Goal: Information Seeking & Learning: Learn about a topic

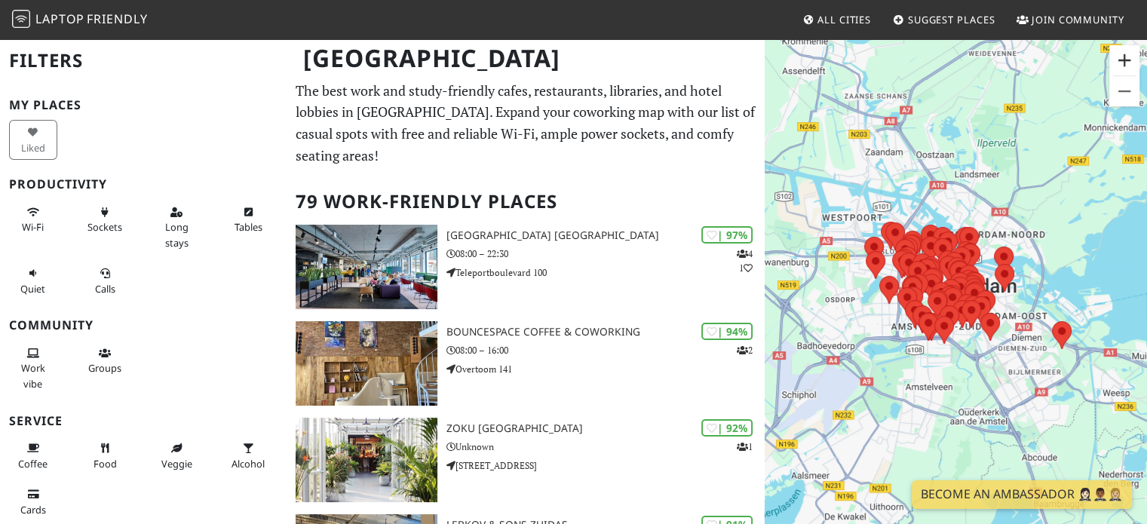
click at [1124, 66] on button "Zoom in" at bounding box center [1124, 60] width 30 height 30
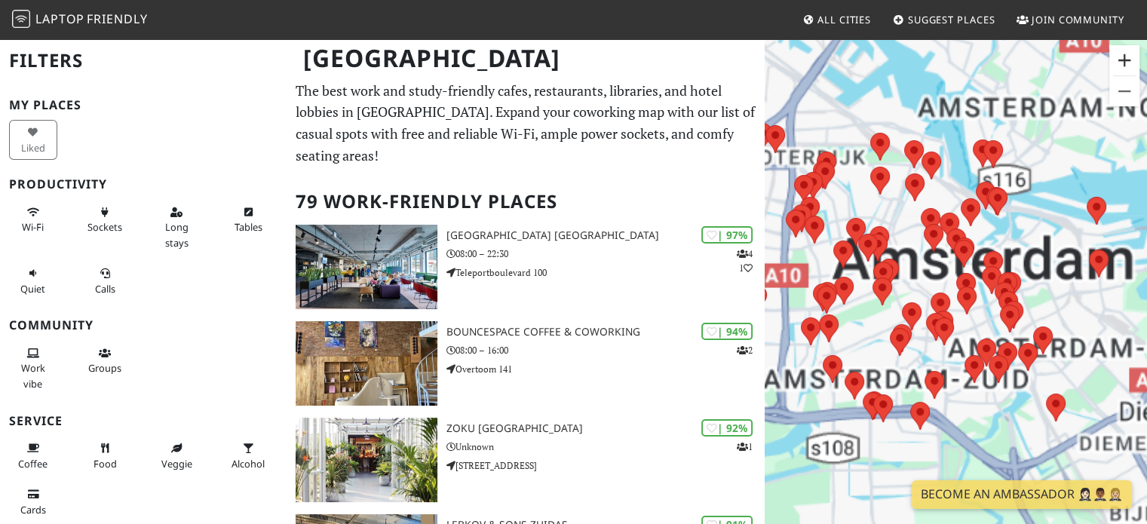
click at [1124, 66] on button "Zoom in" at bounding box center [1124, 60] width 30 height 30
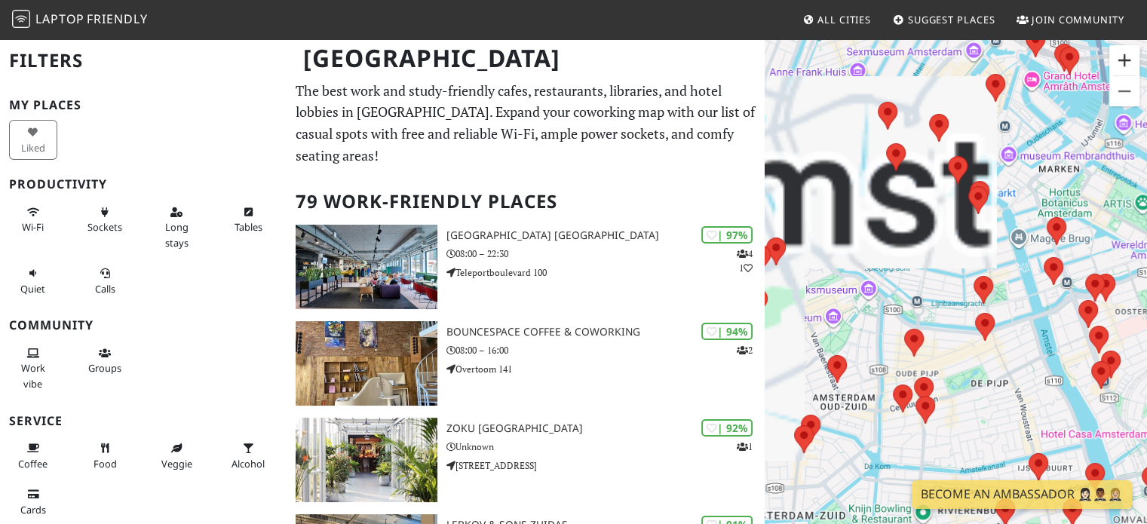
click at [1124, 66] on button "Zoom in" at bounding box center [1124, 60] width 30 height 30
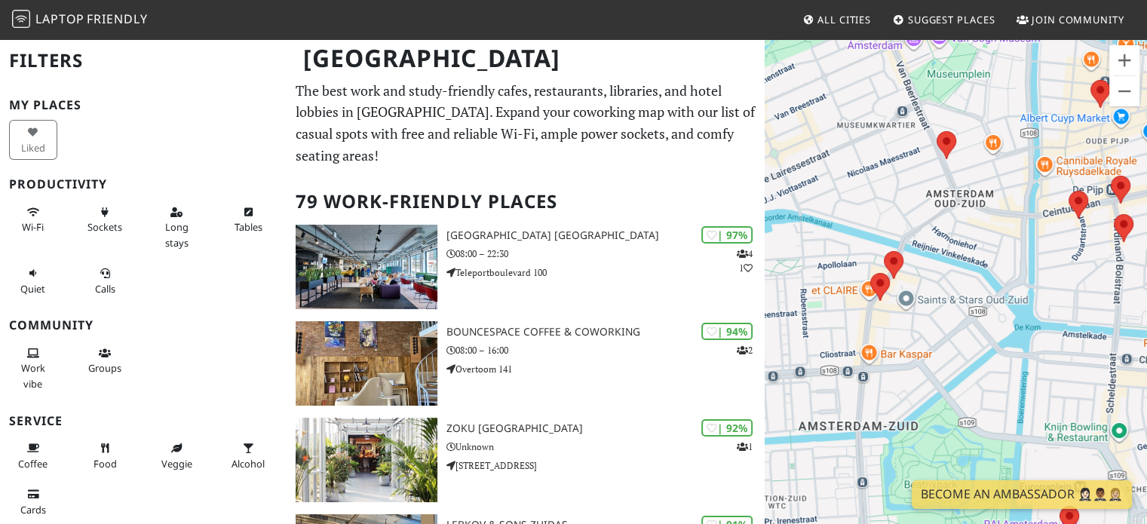
drag, startPoint x: 893, startPoint y: 282, endPoint x: 1123, endPoint y: -28, distance: 386.0
click at [1123, 0] on html "Laptop Friendly All Cities Suggest Places Join Community Amsterdam Filters My P…" at bounding box center [573, 262] width 1147 height 524
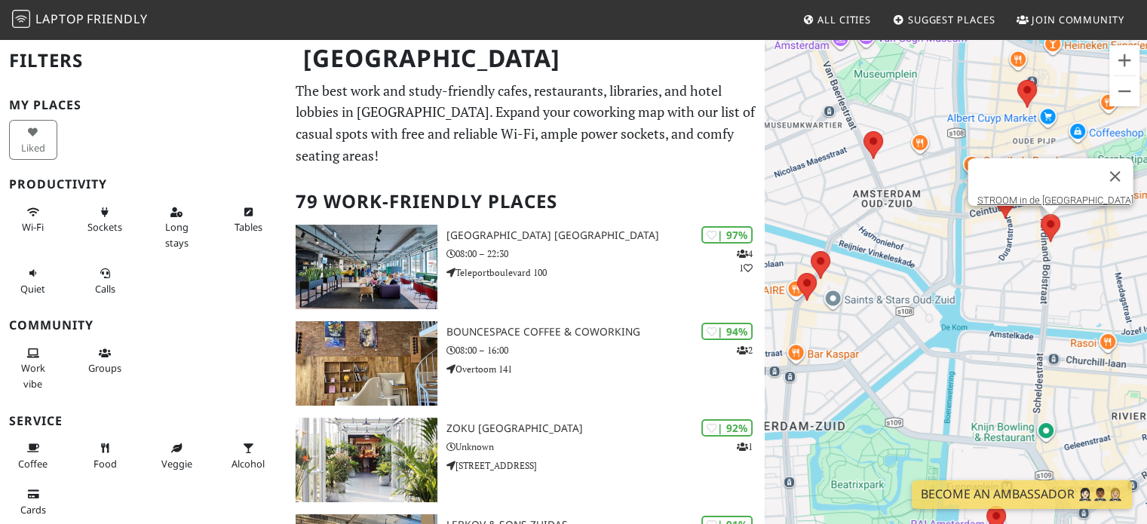
click at [1060, 222] on img at bounding box center [1051, 228] width 32 height 40
click at [1041, 195] on link "STROOM in de [GEOGRAPHIC_DATA]" at bounding box center [1055, 200] width 156 height 11
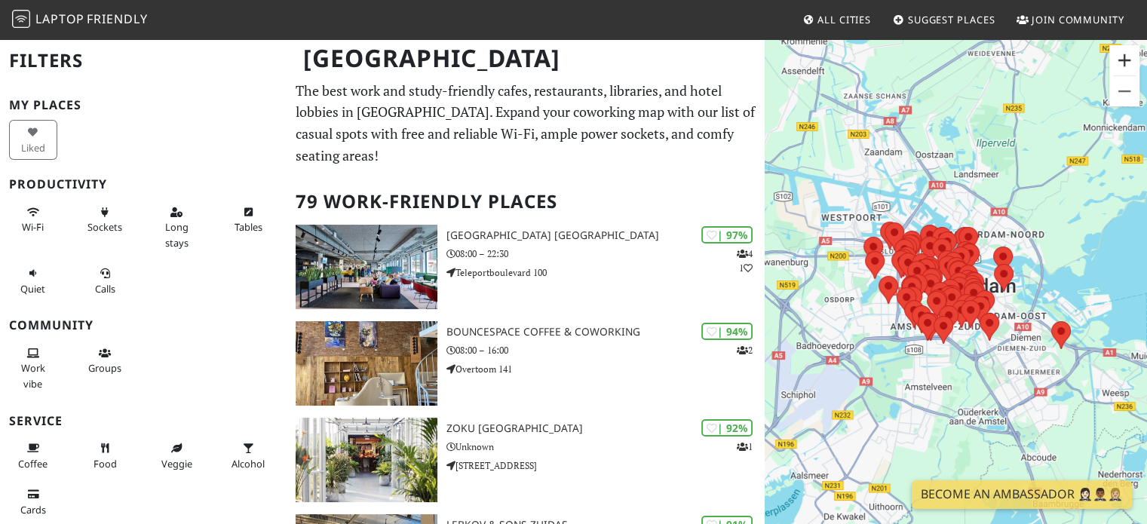
click at [1126, 69] on button "Zoom in" at bounding box center [1124, 60] width 30 height 30
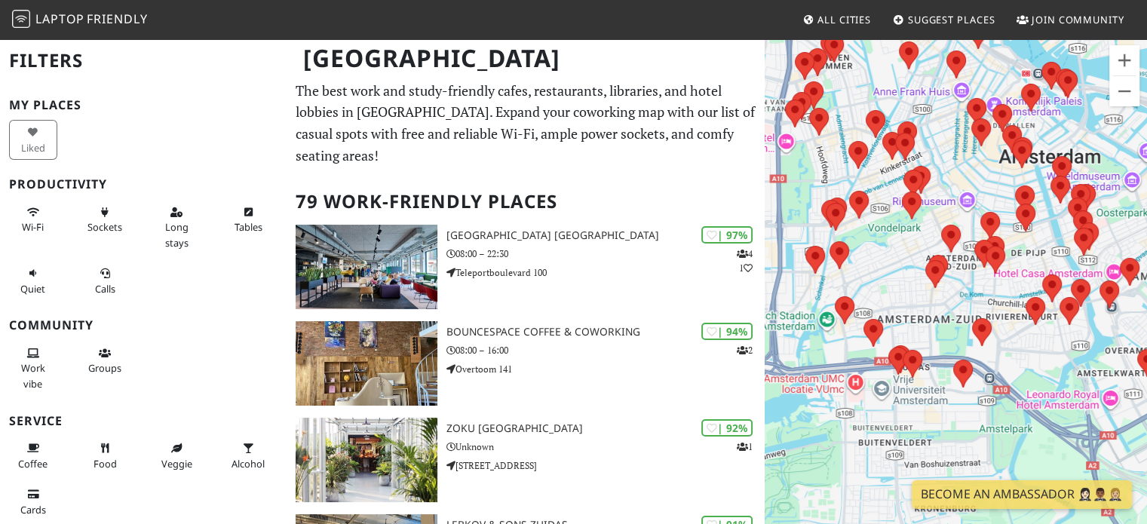
drag, startPoint x: 953, startPoint y: 379, endPoint x: 1023, endPoint y: 273, distance: 126.8
click at [1023, 273] on div "To navigate, press the arrow keys." at bounding box center [956, 300] width 382 height 524
click at [1122, 72] on button "Zoom in" at bounding box center [1124, 60] width 30 height 30
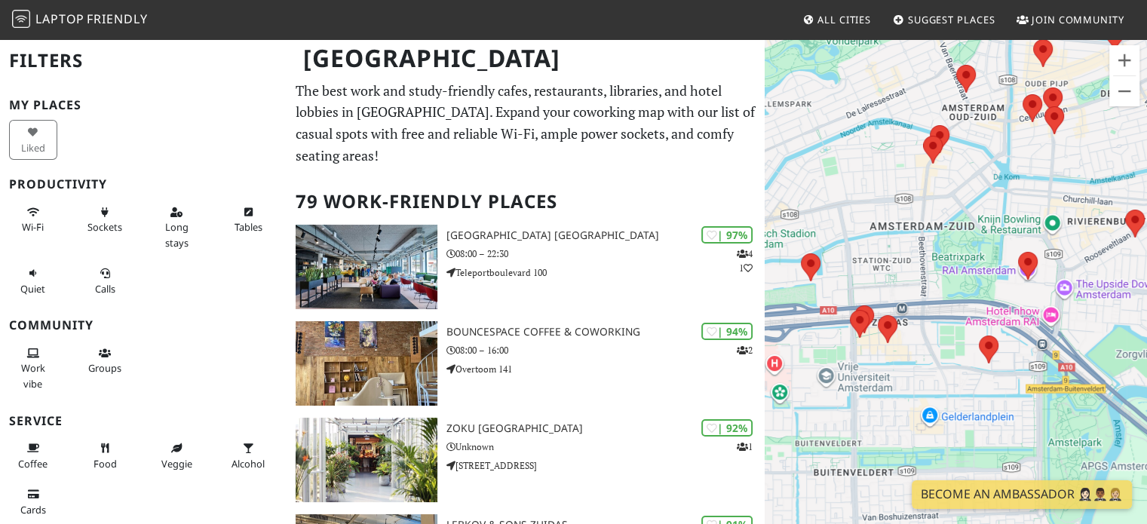
drag, startPoint x: 989, startPoint y: 297, endPoint x: 1012, endPoint y: 176, distance: 122.8
click at [1012, 176] on div "To navigate, press the arrow keys." at bounding box center [956, 300] width 382 height 524
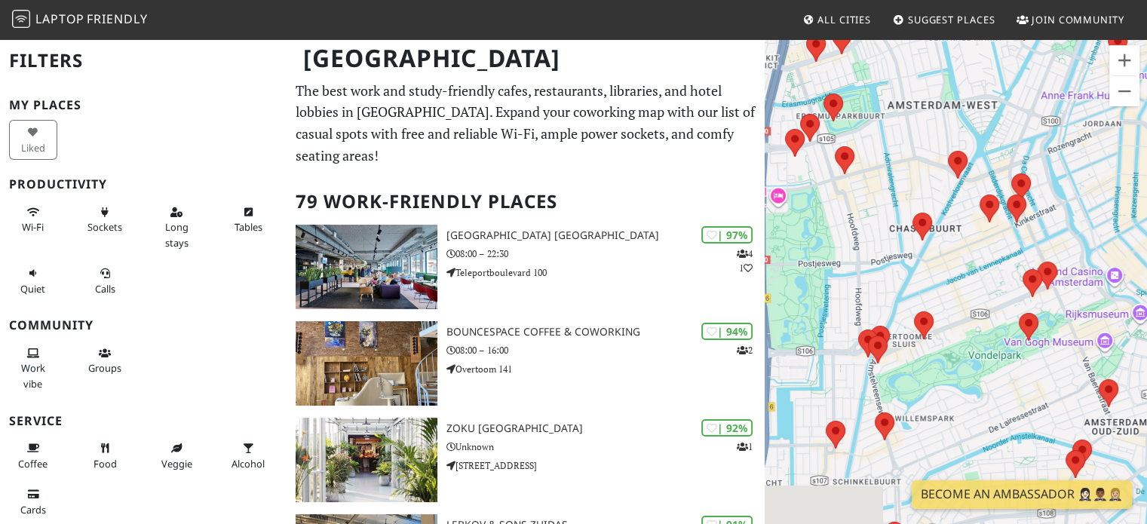
drag, startPoint x: 894, startPoint y: 340, endPoint x: 917, endPoint y: 83, distance: 258.2
click at [917, 83] on div "To navigate, press the arrow keys." at bounding box center [956, 300] width 382 height 524
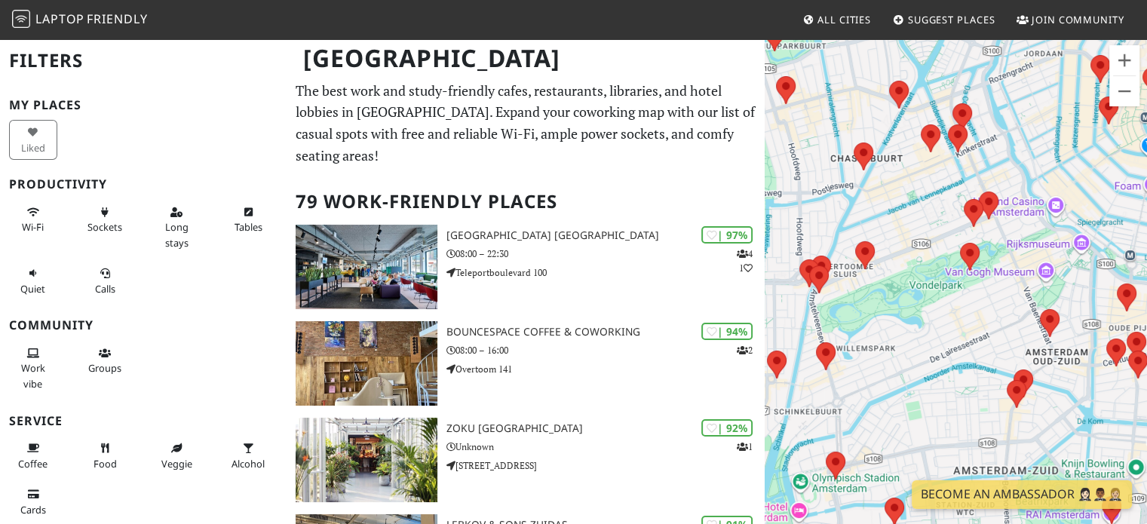
drag, startPoint x: 891, startPoint y: 376, endPoint x: 832, endPoint y: 305, distance: 91.5
click at [832, 305] on div "To navigate, press the arrow keys." at bounding box center [956, 300] width 382 height 524
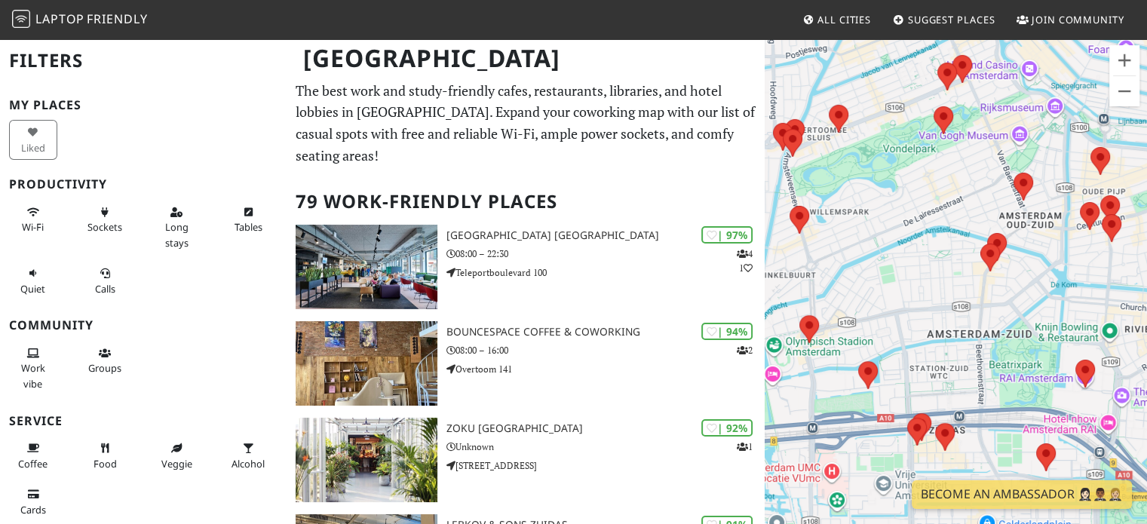
drag, startPoint x: 832, startPoint y: 305, endPoint x: 795, endPoint y: 169, distance: 141.4
click at [795, 169] on div "To navigate, press the arrow keys." at bounding box center [956, 300] width 382 height 524
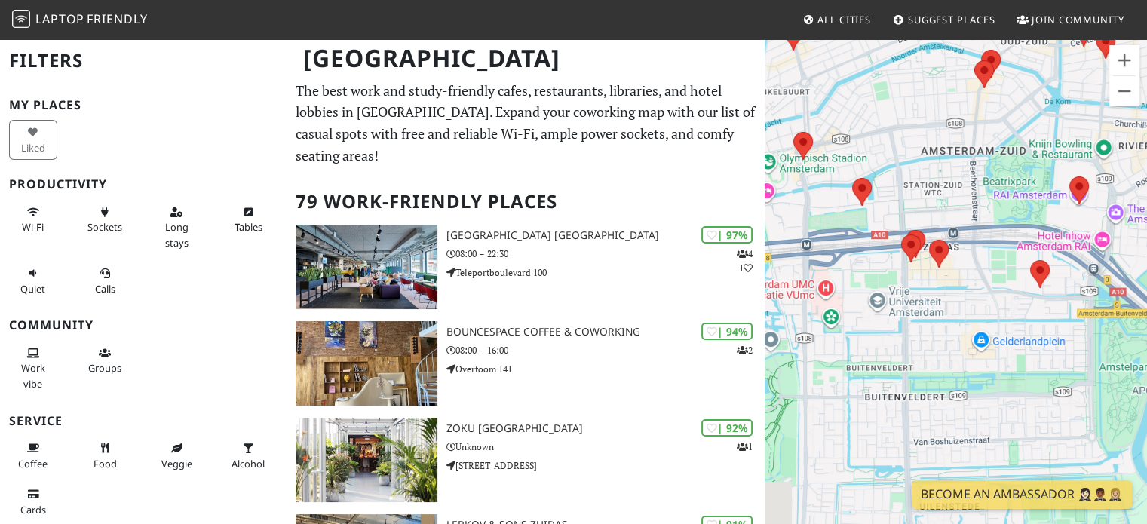
drag, startPoint x: 914, startPoint y: 328, endPoint x: 907, endPoint y: 143, distance: 184.9
click at [907, 143] on div "To navigate, press the arrow keys." at bounding box center [956, 300] width 382 height 524
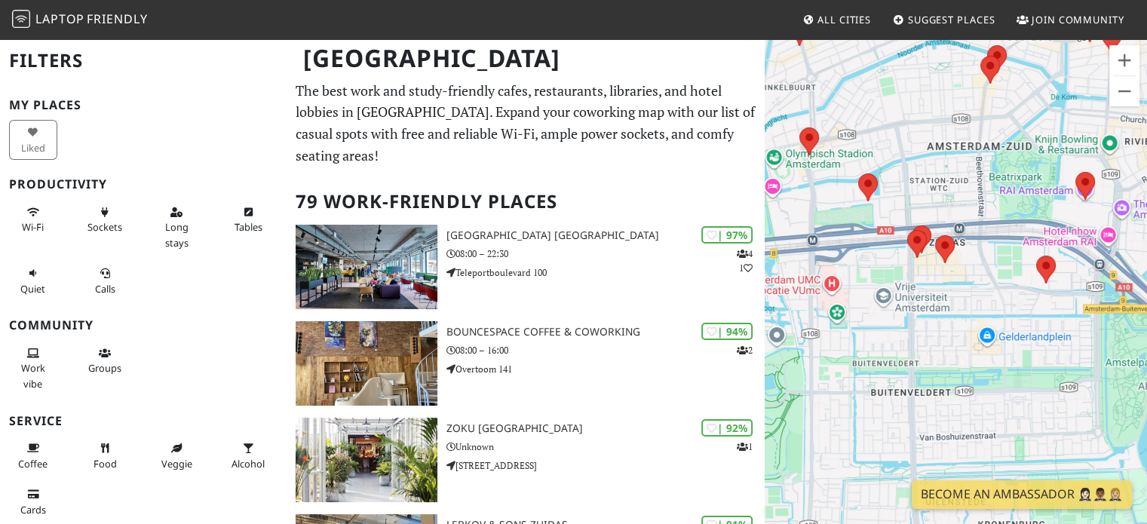
click at [925, 195] on div "To navigate, press the arrow keys." at bounding box center [956, 300] width 382 height 524
click at [1050, 260] on img at bounding box center [1046, 270] width 32 height 40
click at [1127, 57] on button "Zoom in" at bounding box center [1124, 60] width 30 height 30
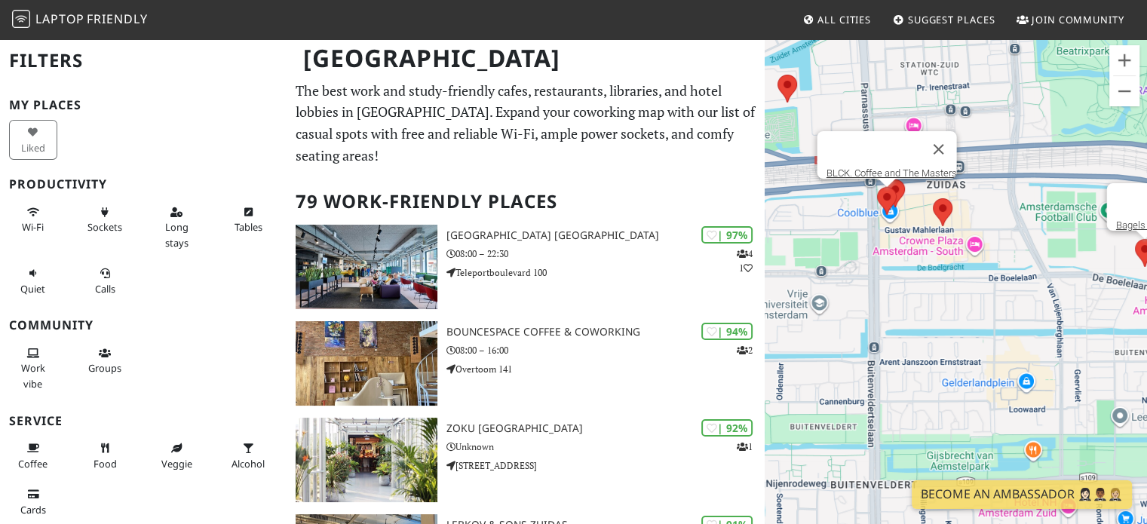
click at [902, 186] on img at bounding box center [887, 201] width 32 height 40
click at [897, 184] on img at bounding box center [887, 201] width 32 height 40
click at [897, 167] on link "BLCK. Coffee and The Masters" at bounding box center [891, 172] width 130 height 11
click at [894, 192] on img at bounding box center [887, 201] width 32 height 40
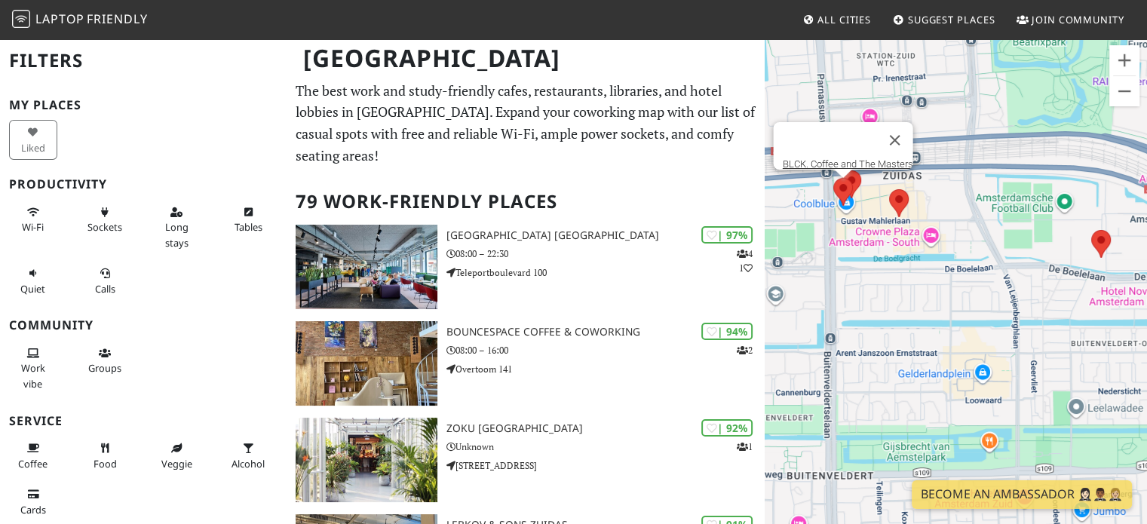
drag, startPoint x: 953, startPoint y: 262, endPoint x: 898, endPoint y: 247, distance: 57.3
click at [898, 247] on div "To navigate, press the arrow keys. BLCK. Coffee and The Masters" at bounding box center [956, 300] width 382 height 524
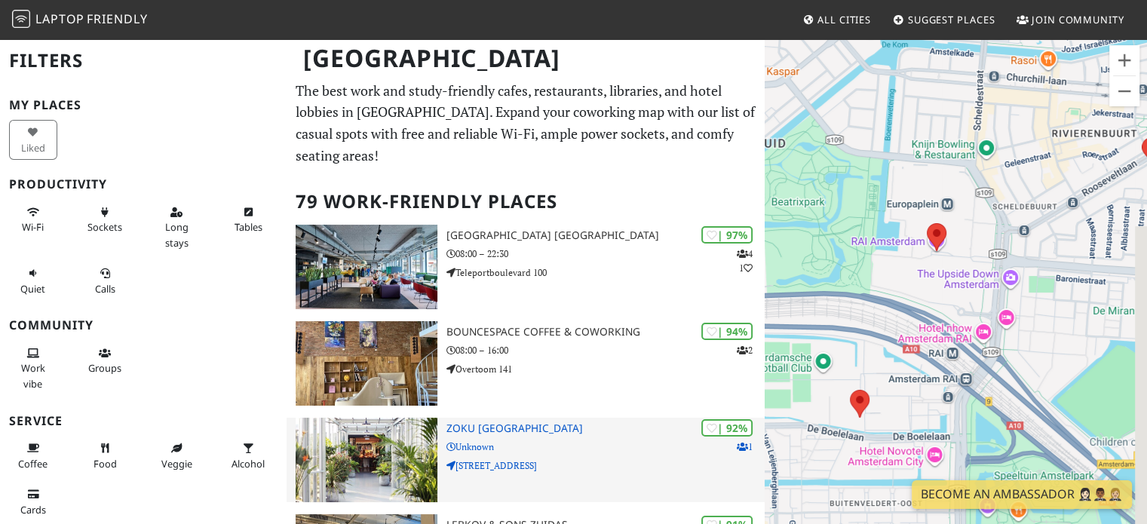
drag, startPoint x: 966, startPoint y: 293, endPoint x: 710, endPoint y: 440, distance: 295.3
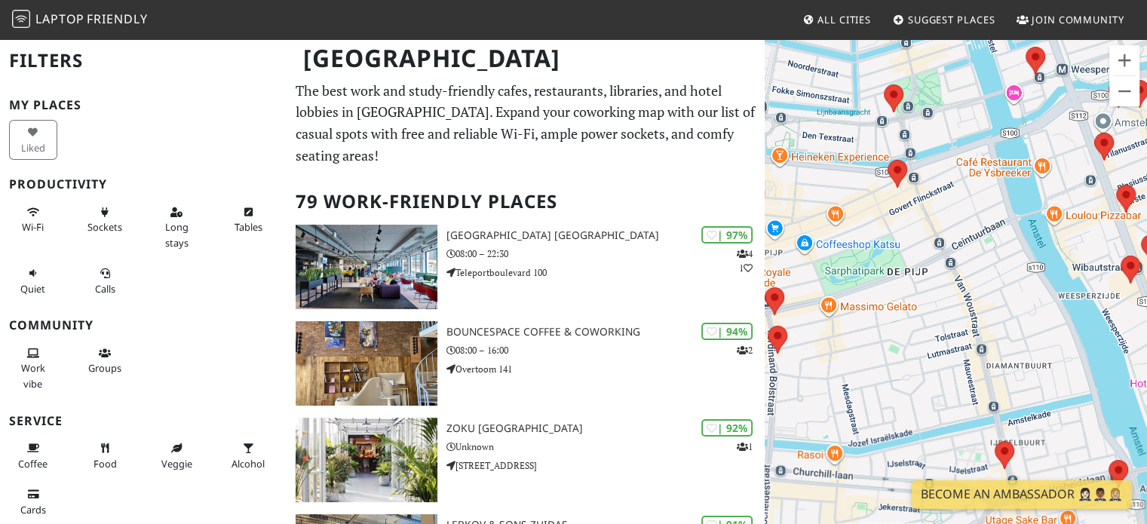
click at [895, 209] on div "To navigate, press the arrow keys. BLCK. Coffee and The Masters" at bounding box center [956, 300] width 382 height 524
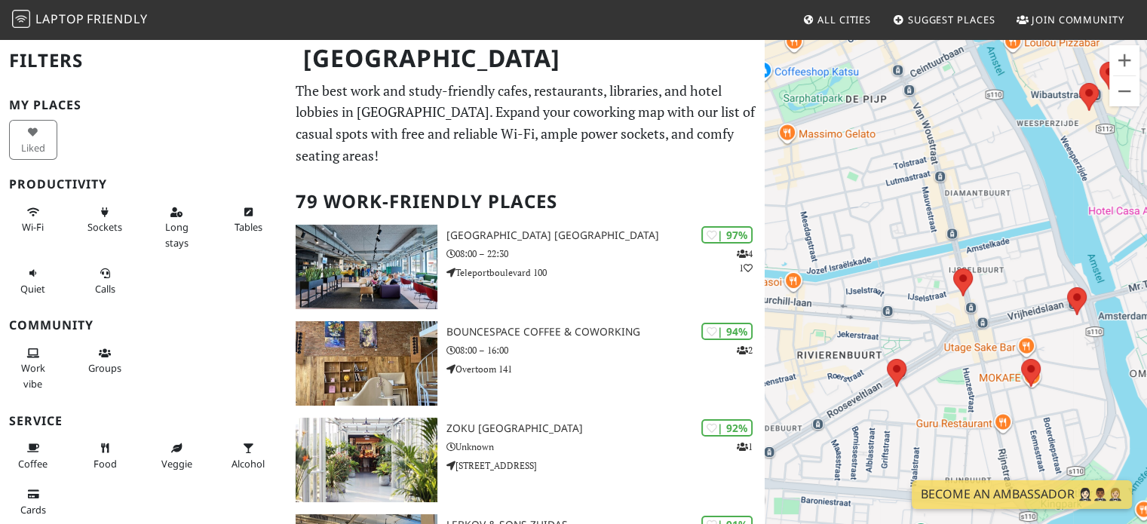
drag, startPoint x: 890, startPoint y: 310, endPoint x: 843, endPoint y: 114, distance: 201.6
click at [843, 114] on div "To navigate, press the arrow keys. BLCK. Coffee and The Masters" at bounding box center [956, 300] width 382 height 524
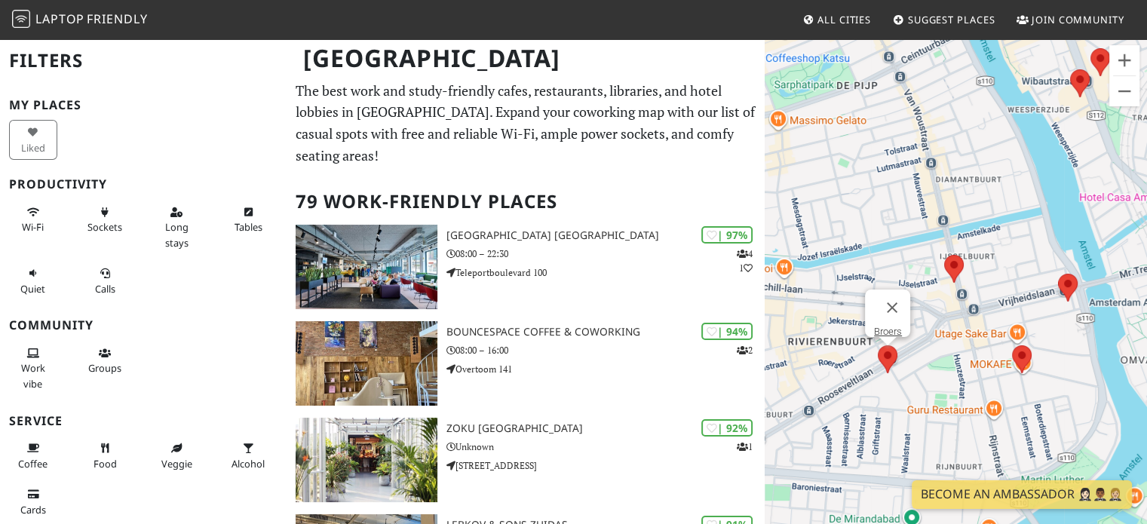
click at [897, 367] on img at bounding box center [888, 359] width 32 height 40
click at [888, 326] on link "Broers" at bounding box center [888, 331] width 28 height 11
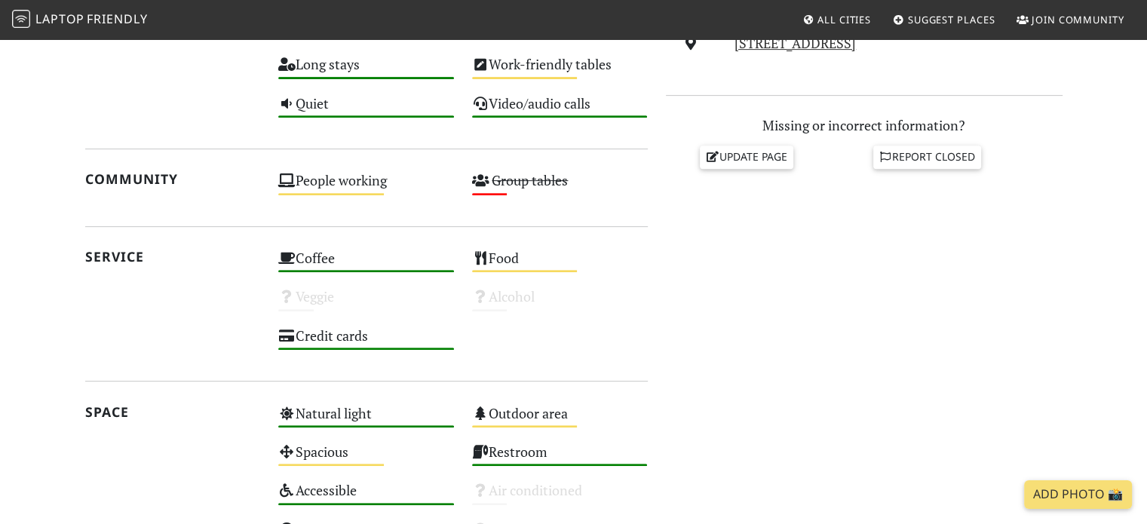
scroll to position [621, 0]
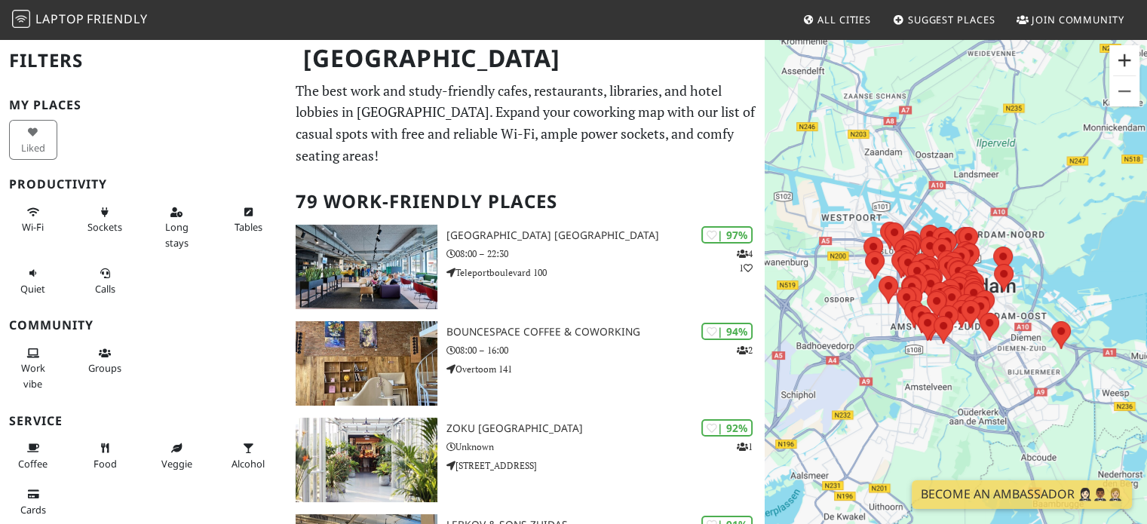
click at [1124, 69] on button "Zoom in" at bounding box center [1124, 60] width 30 height 30
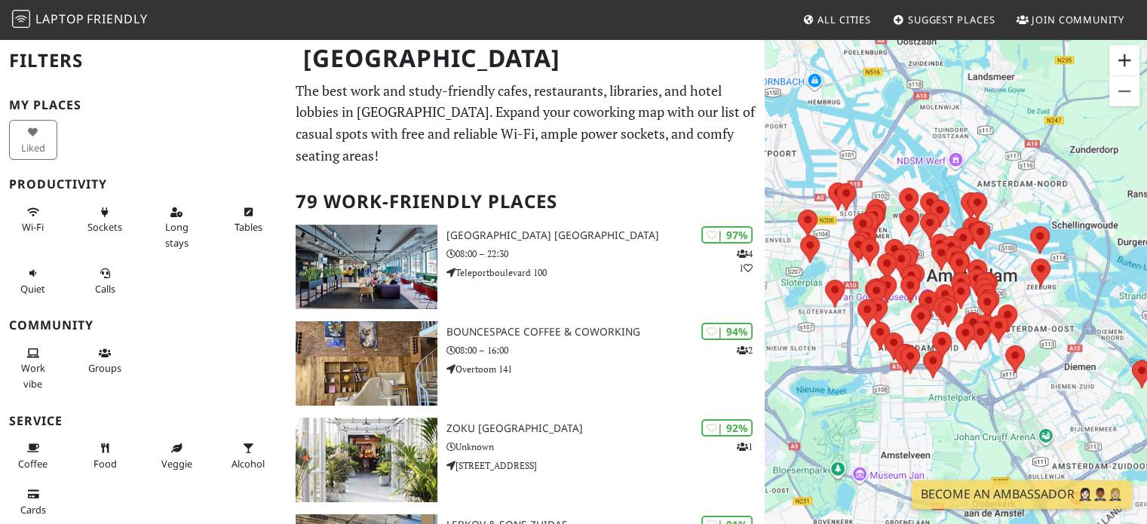
click at [1124, 69] on button "Zoom in" at bounding box center [1124, 60] width 30 height 30
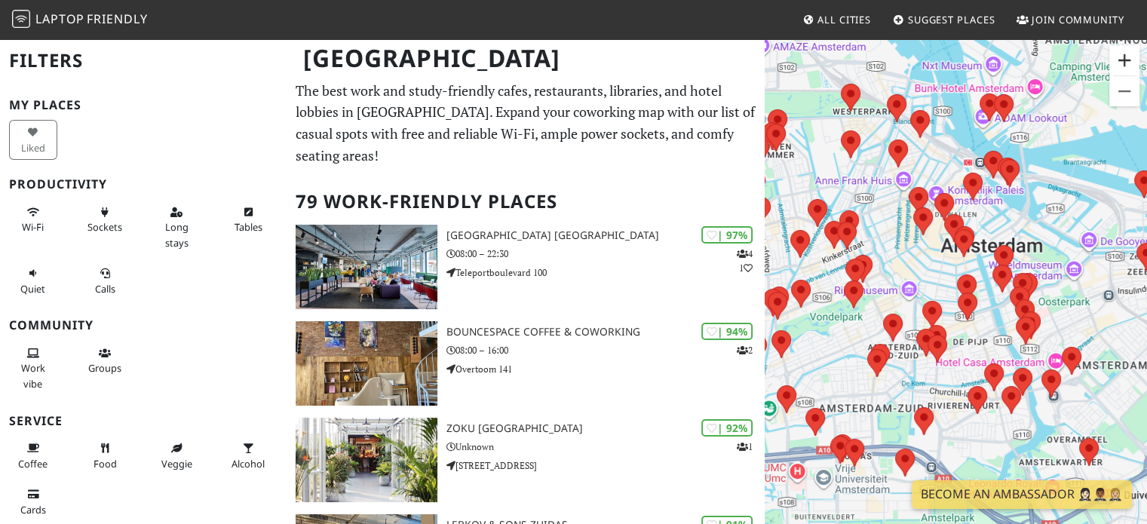
click at [1124, 69] on button "Zoom in" at bounding box center [1124, 60] width 30 height 30
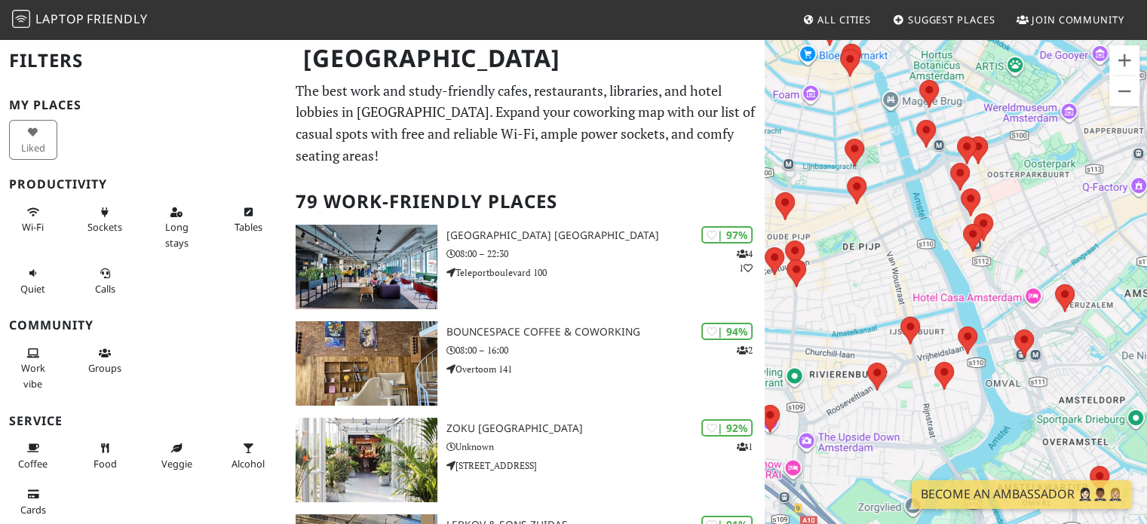
drag, startPoint x: 1028, startPoint y: 188, endPoint x: 907, endPoint y: 28, distance: 200.3
click at [907, 28] on body "Laptop Friendly All Cities Suggest Places Join Community Amsterdam Filters My P…" at bounding box center [573, 262] width 1147 height 524
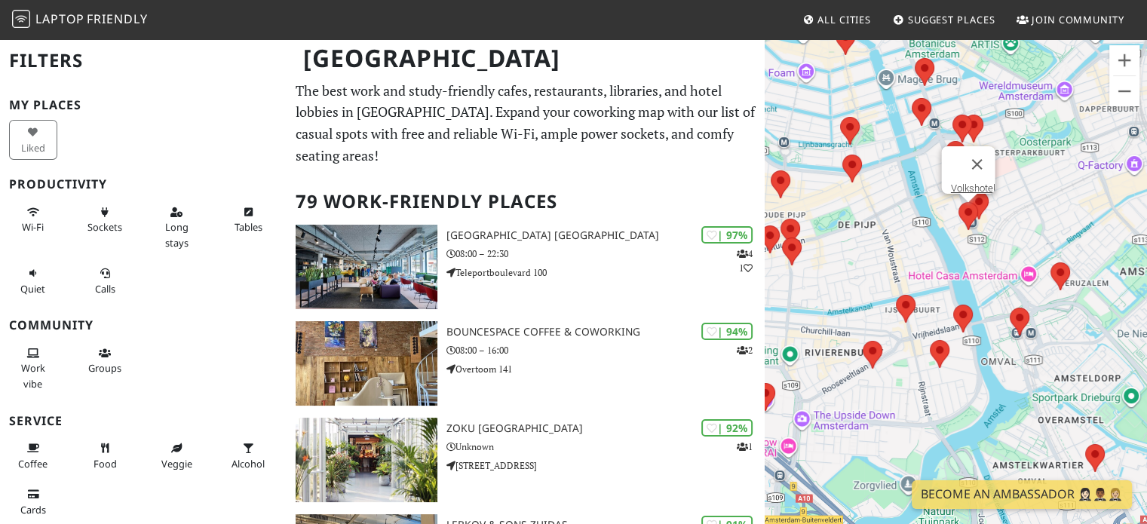
click at [968, 204] on img at bounding box center [968, 216] width 32 height 40
click at [968, 183] on link "Volkshotel" at bounding box center [972, 188] width 44 height 11
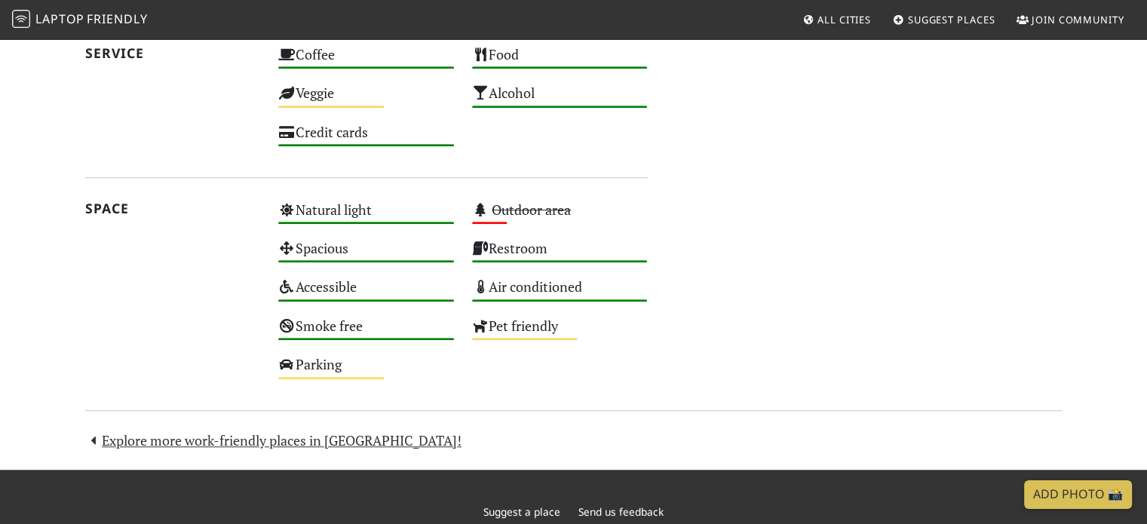
scroll to position [1035, 0]
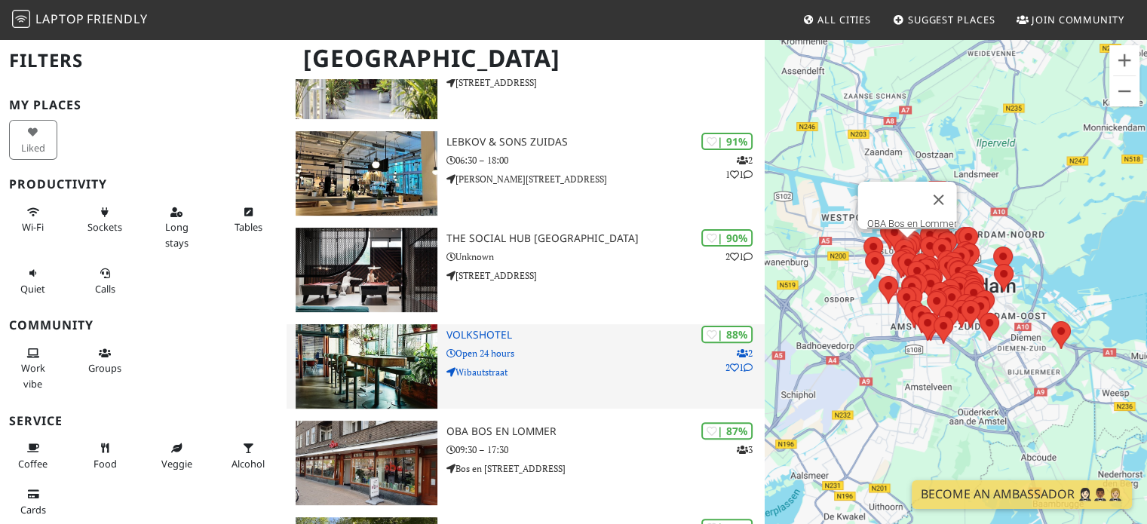
scroll to position [383, 0]
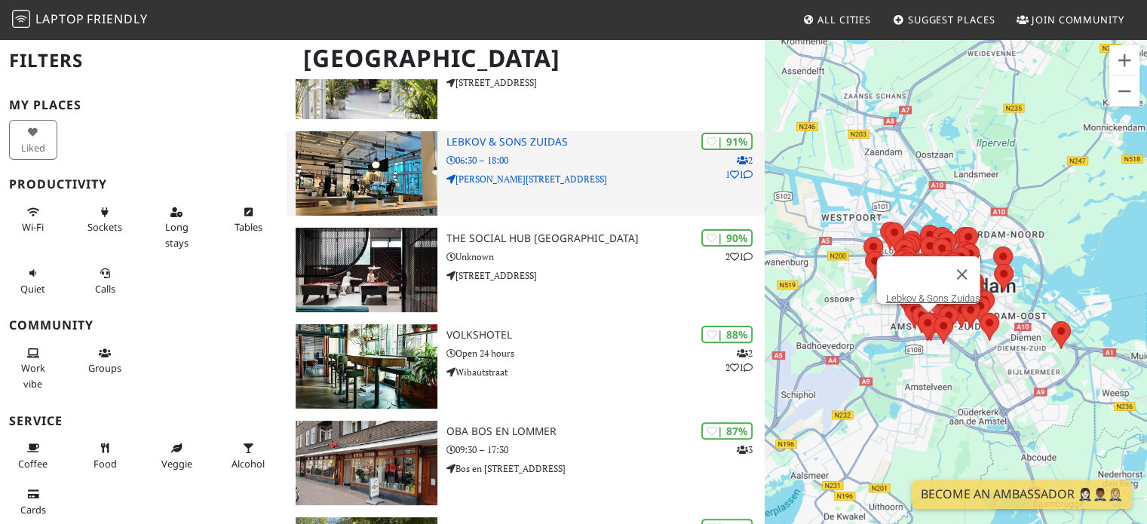
click at [520, 154] on p "06:30 – 18:00" at bounding box center [605, 160] width 319 height 14
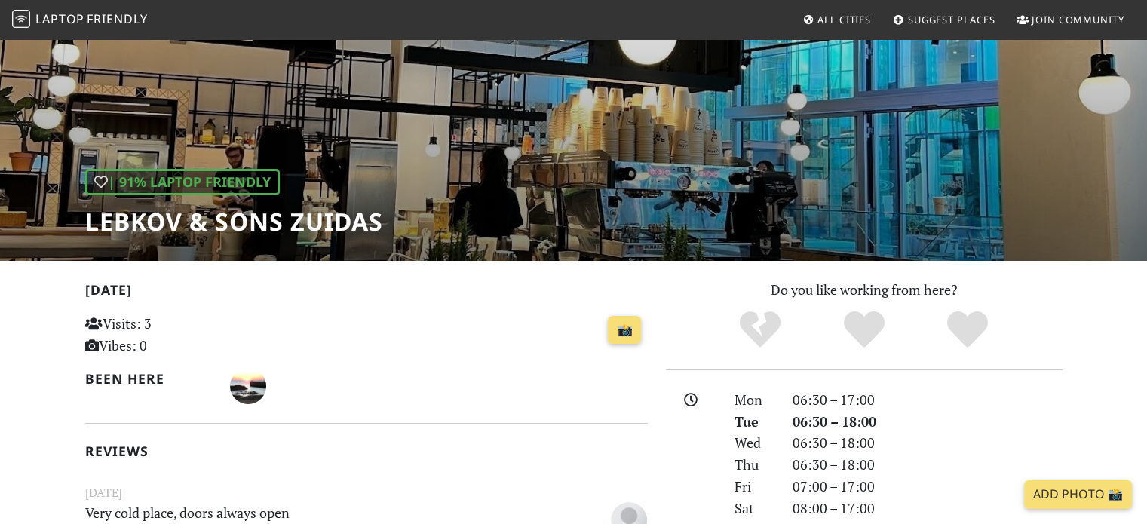
scroll to position [59, 0]
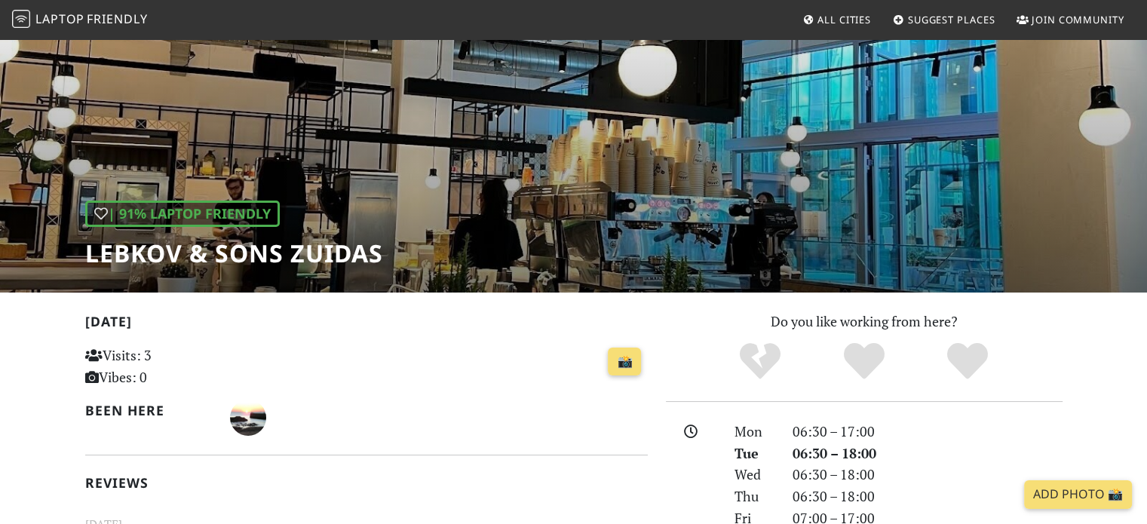
click at [285, 216] on div "| 91% Laptop Friendly Lebkov & Sons Zuidas" at bounding box center [234, 234] width 298 height 67
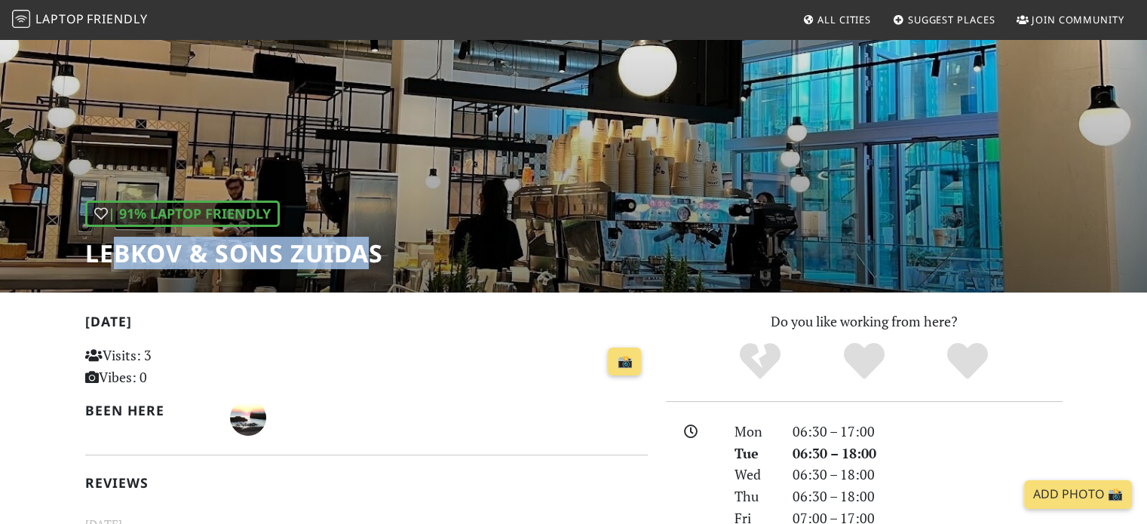
drag, startPoint x: 371, startPoint y: 242, endPoint x: 118, endPoint y: 256, distance: 253.8
click at [118, 256] on h1 "Lebkov & Sons Zuidas" at bounding box center [234, 253] width 298 height 29
drag, startPoint x: 380, startPoint y: 251, endPoint x: 82, endPoint y: 236, distance: 298.3
click at [82, 236] on div "| 91% Laptop Friendly Lebkov & Sons Zuidas" at bounding box center [573, 136] width 1147 height 314
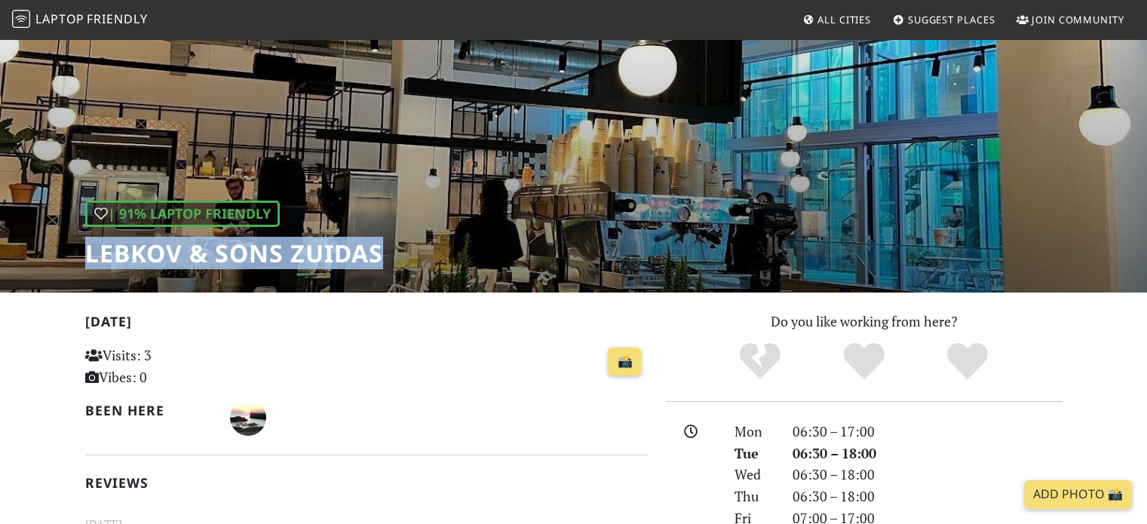
copy h1 "Lebkov & Sons Zuidas"
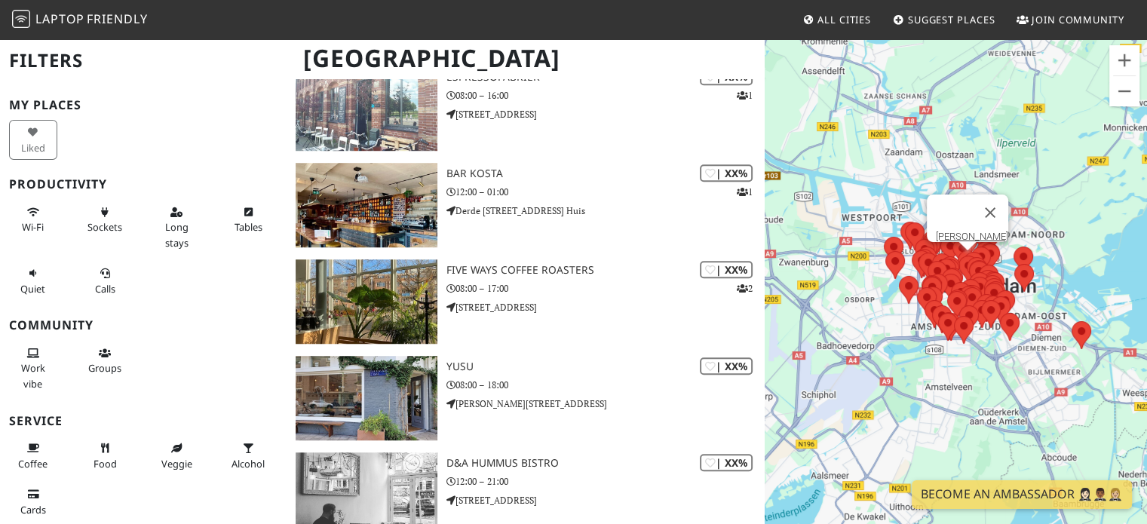
scroll to position [6808, 0]
